Goal: Check status: Check status

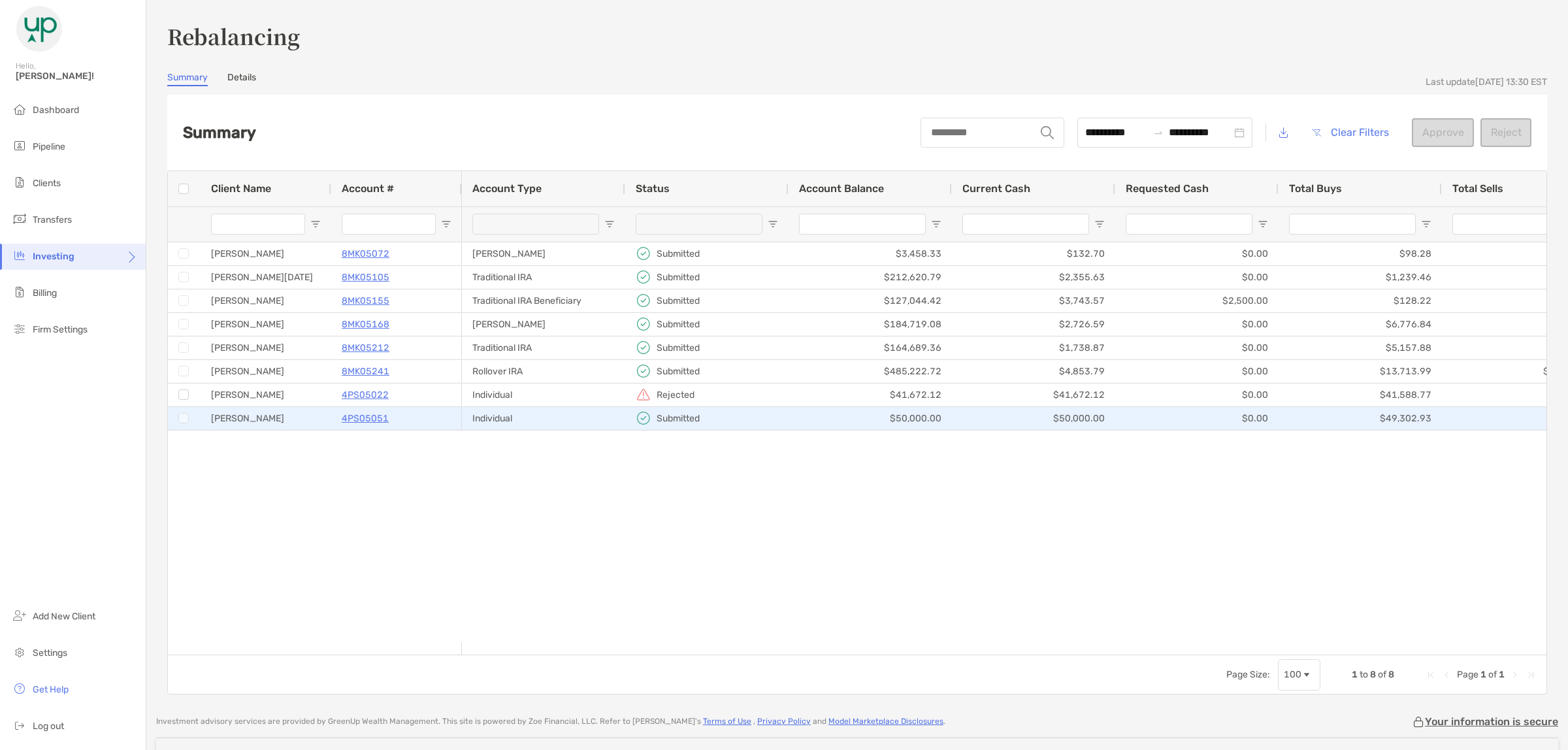
click at [372, 395] on p "4PS05022" at bounding box center [365, 395] width 47 height 17
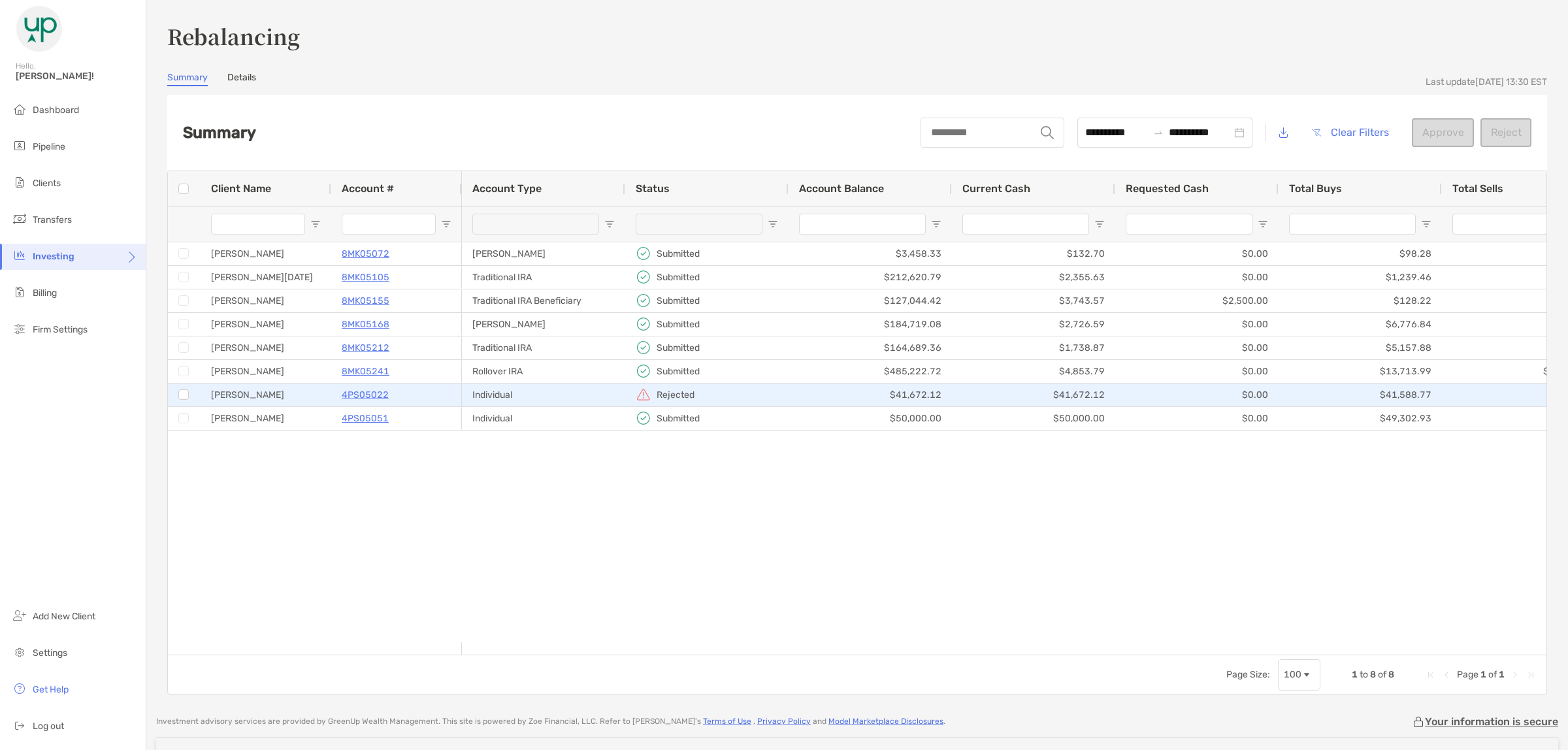
click at [365, 390] on p "4PS05022" at bounding box center [365, 395] width 47 height 17
